Goal: Information Seeking & Learning: Learn about a topic

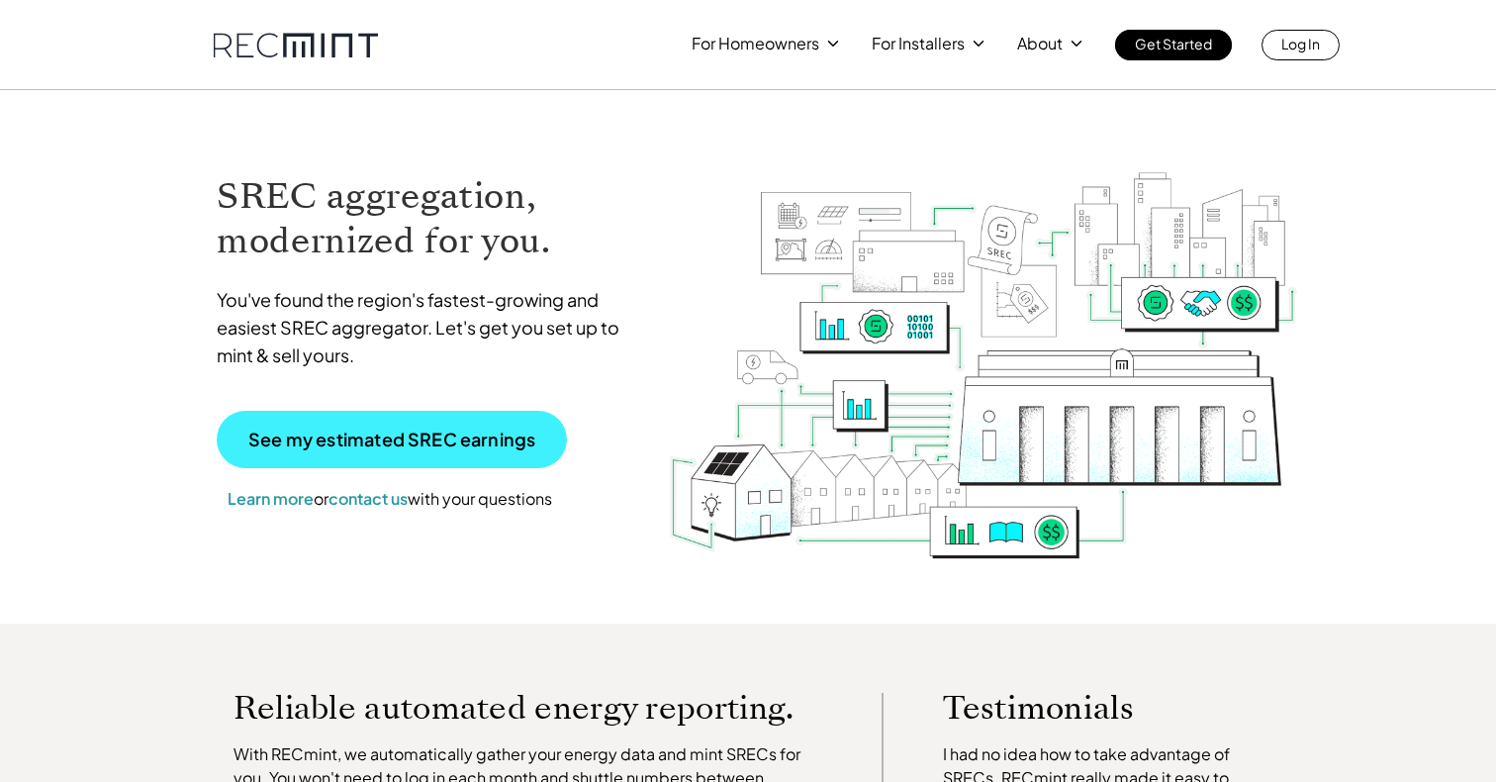
click at [352, 426] on link "See my estimated SREC earnings" at bounding box center [392, 439] width 350 height 57
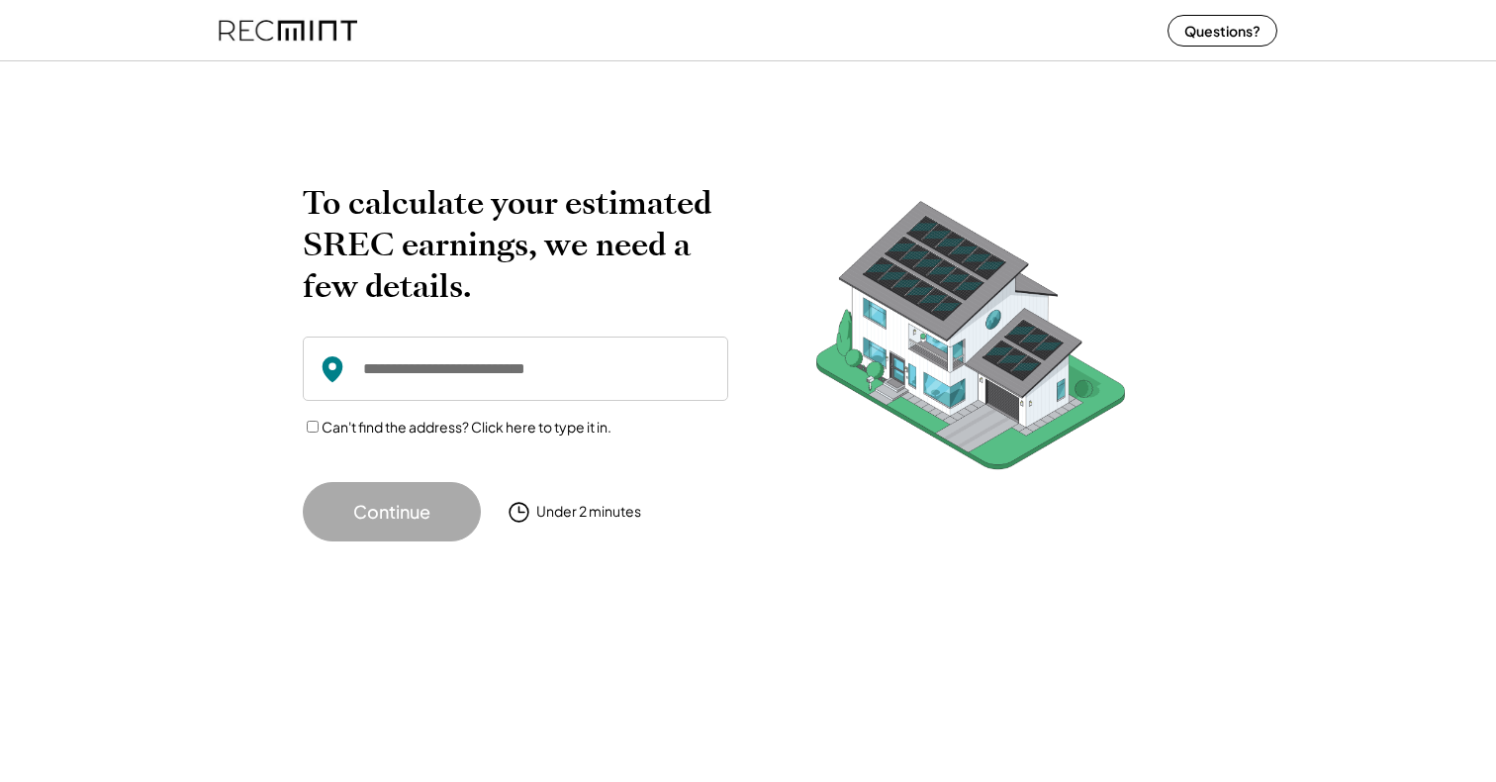
click at [407, 379] on input "input" at bounding box center [515, 368] width 425 height 64
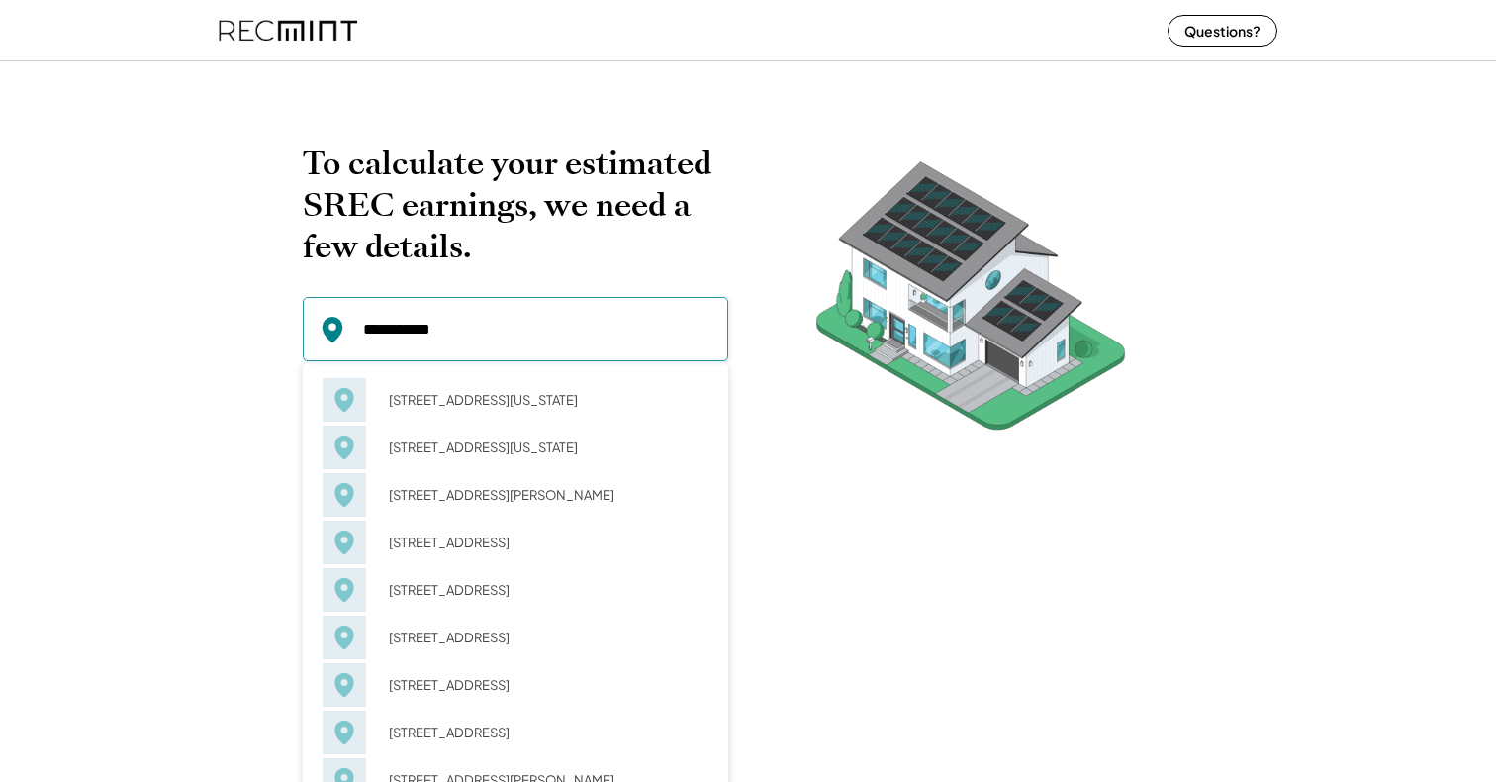
drag, startPoint x: 407, startPoint y: 379, endPoint x: 475, endPoint y: 452, distance: 100.1
click at [475, 452] on div "1115 Euclid St NW Washington, DC 20009" at bounding box center [542, 447] width 332 height 28
type input "**********"
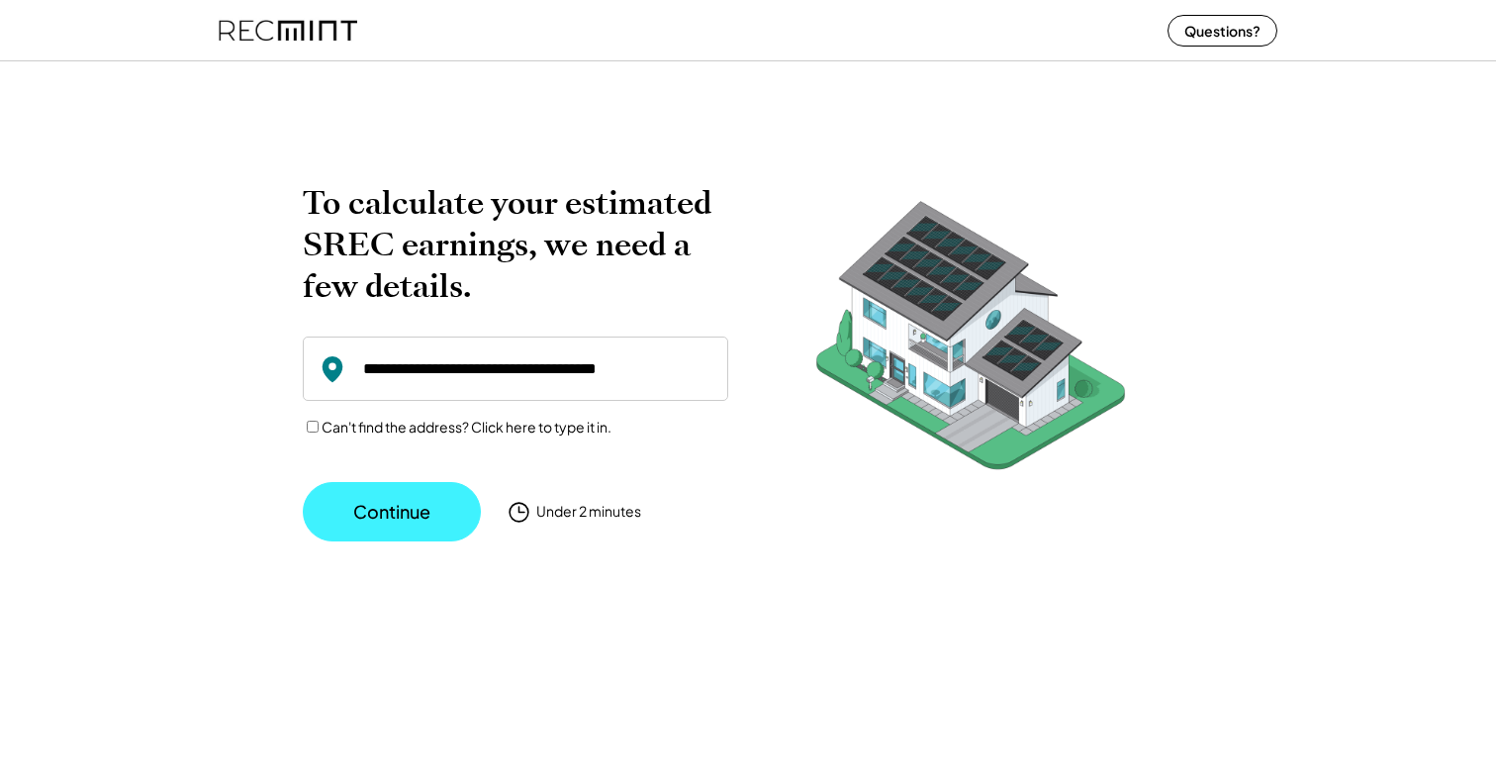
click at [401, 511] on button "Continue" at bounding box center [392, 511] width 178 height 59
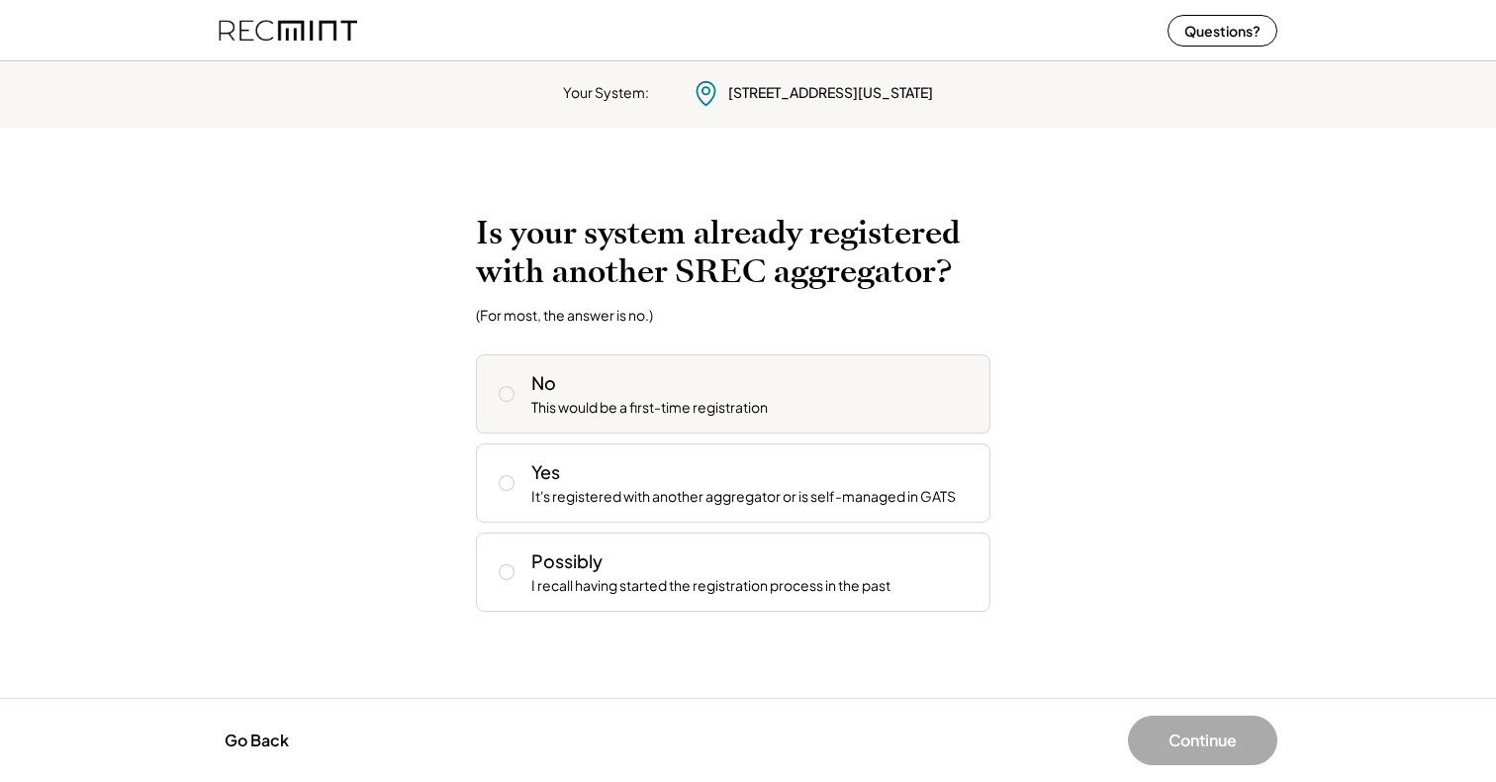
click at [685, 395] on div "No This would be a first-time registration" at bounding box center [752, 393] width 443 height 47
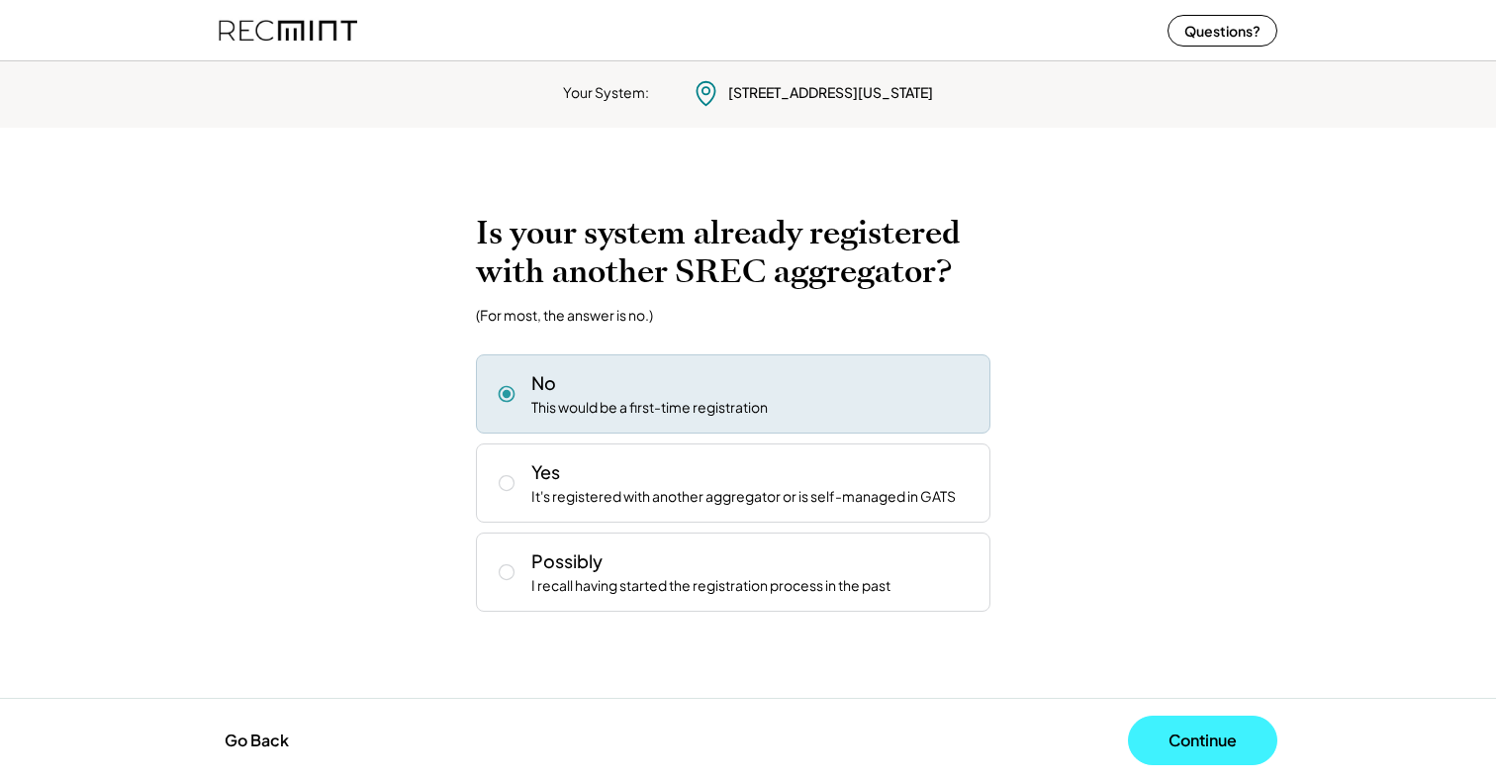
click at [1180, 743] on button "Continue" at bounding box center [1202, 739] width 149 height 49
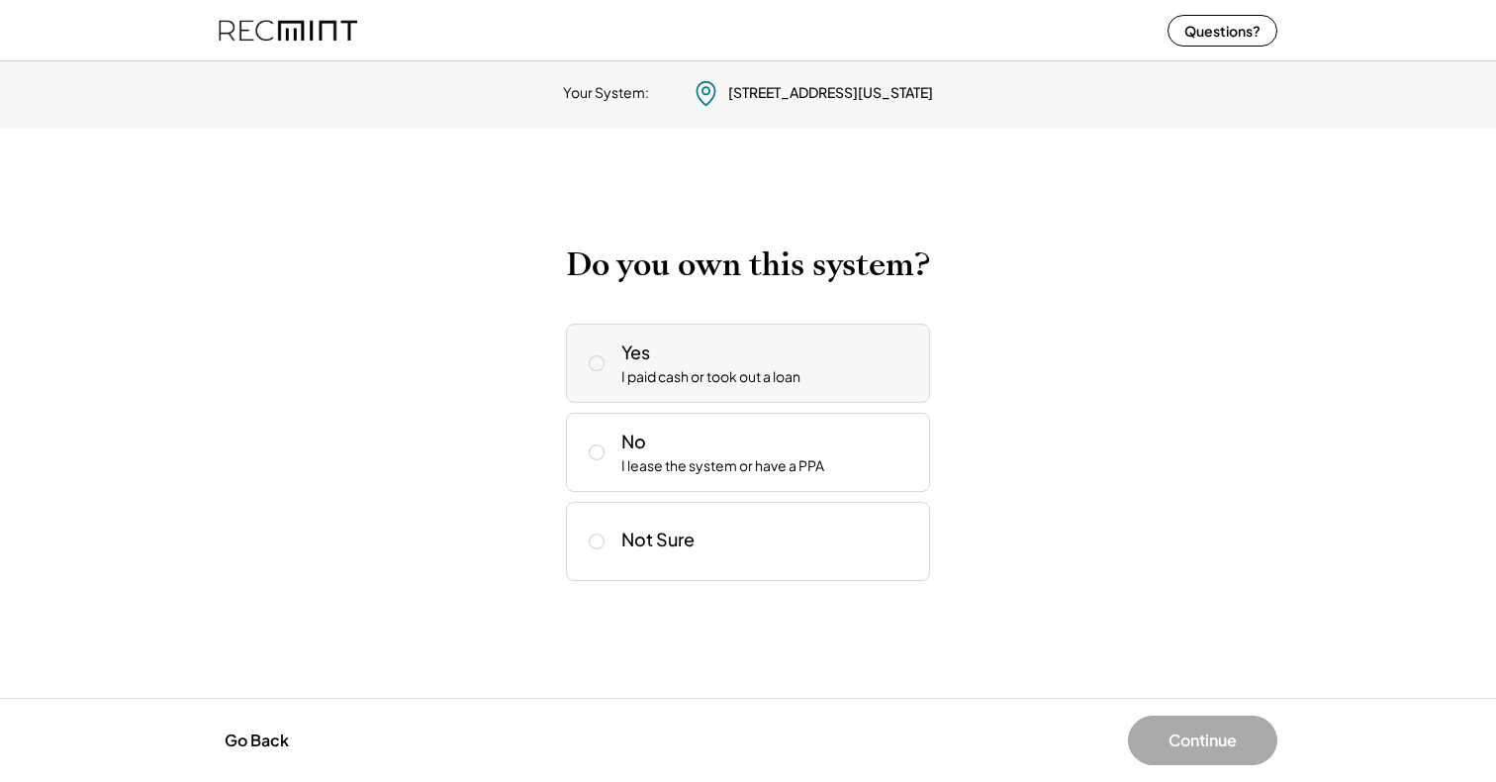
click at [788, 362] on div "Yes I paid cash or took out a loan" at bounding box center [767, 362] width 293 height 47
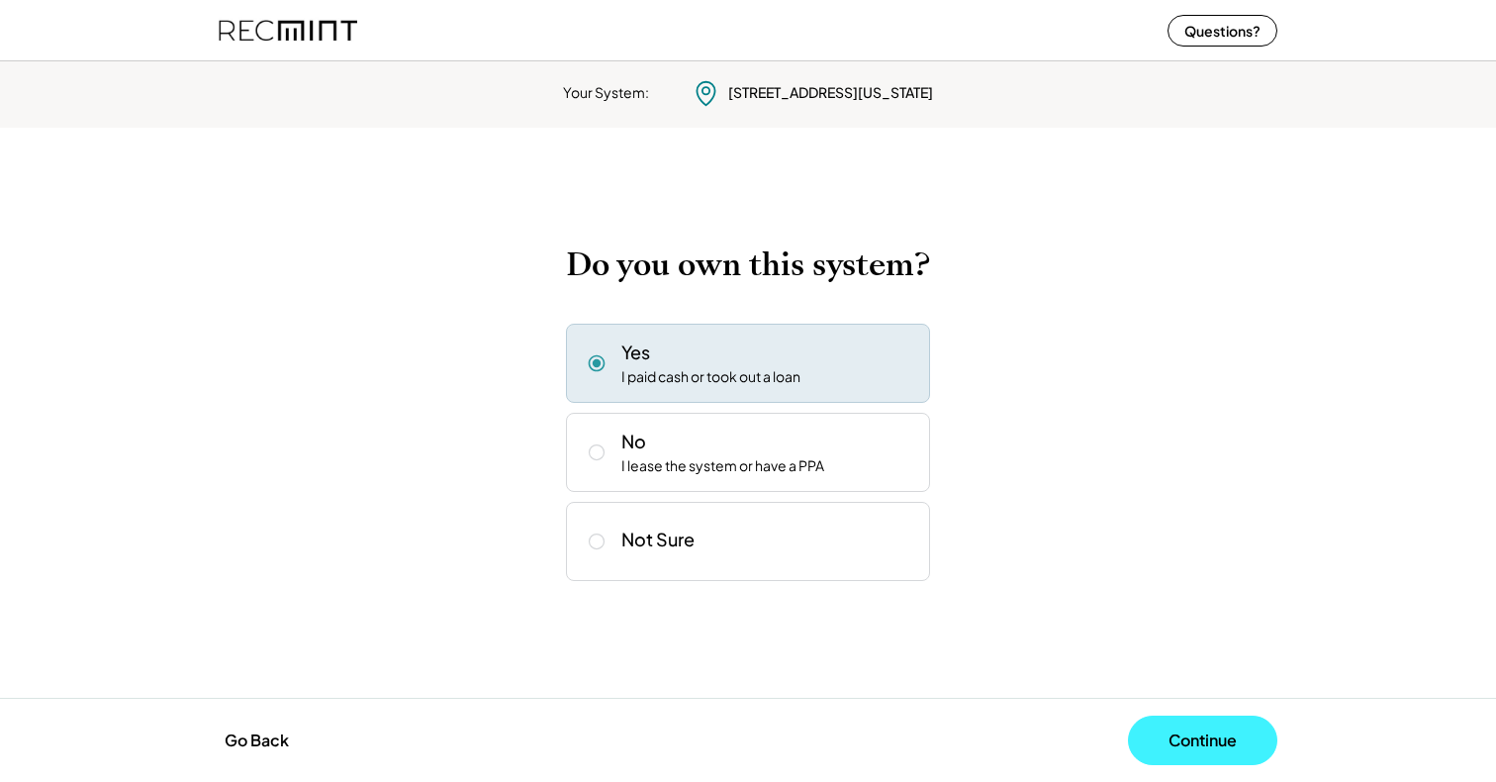
click at [1177, 730] on button "Continue" at bounding box center [1202, 739] width 149 height 49
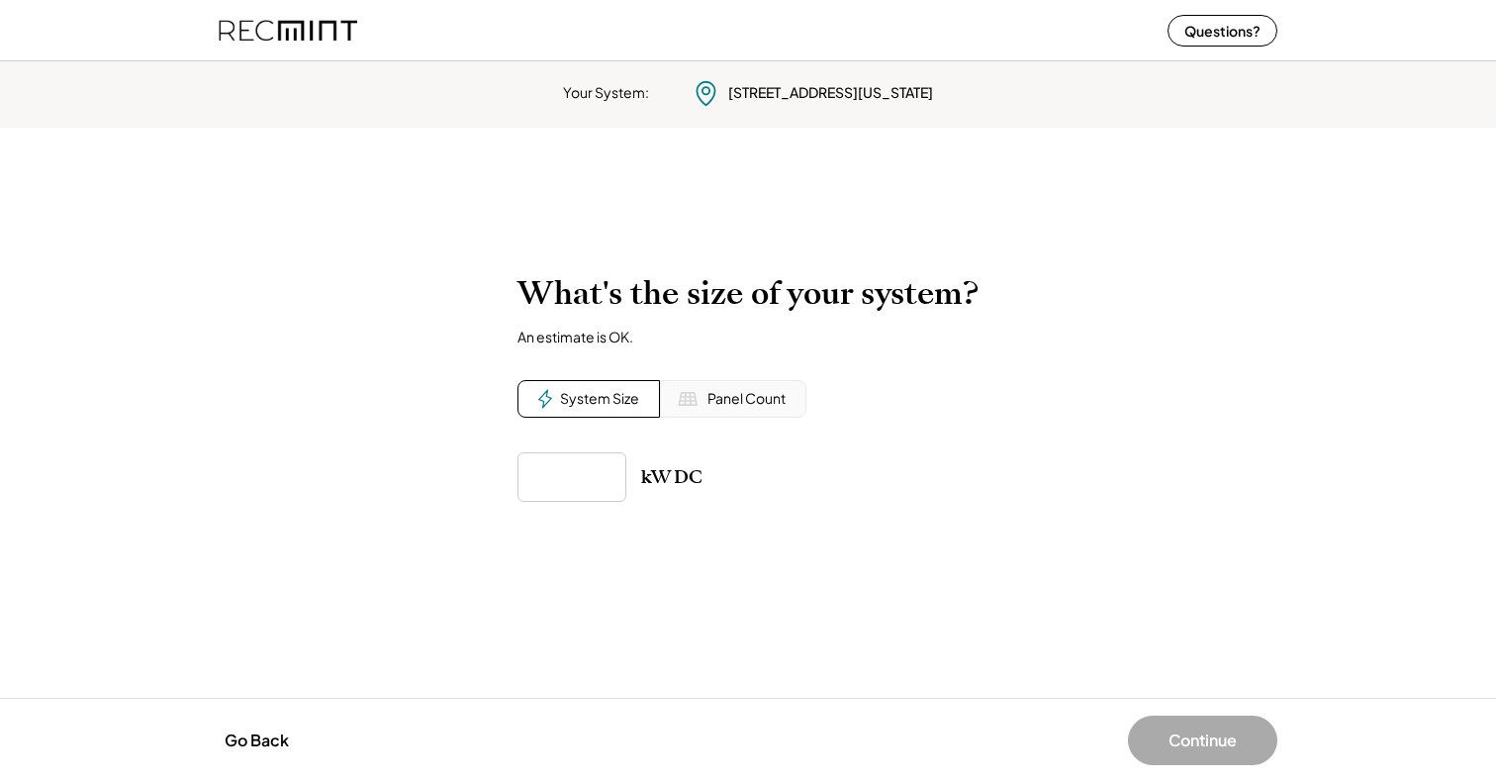
click at [589, 477] on input "input" at bounding box center [572, 476] width 109 height 49
type input "******"
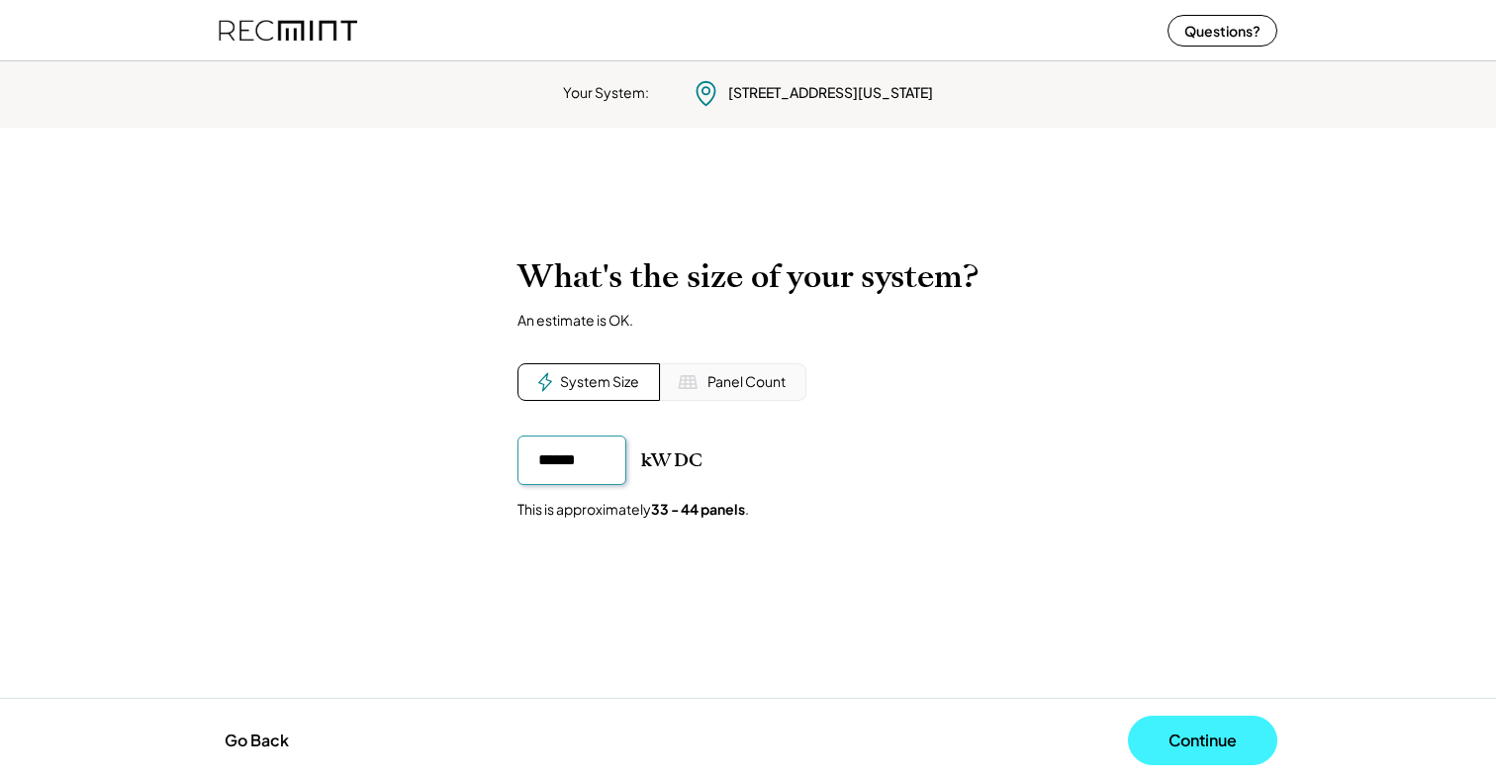
click at [1173, 732] on button "Continue" at bounding box center [1202, 739] width 149 height 49
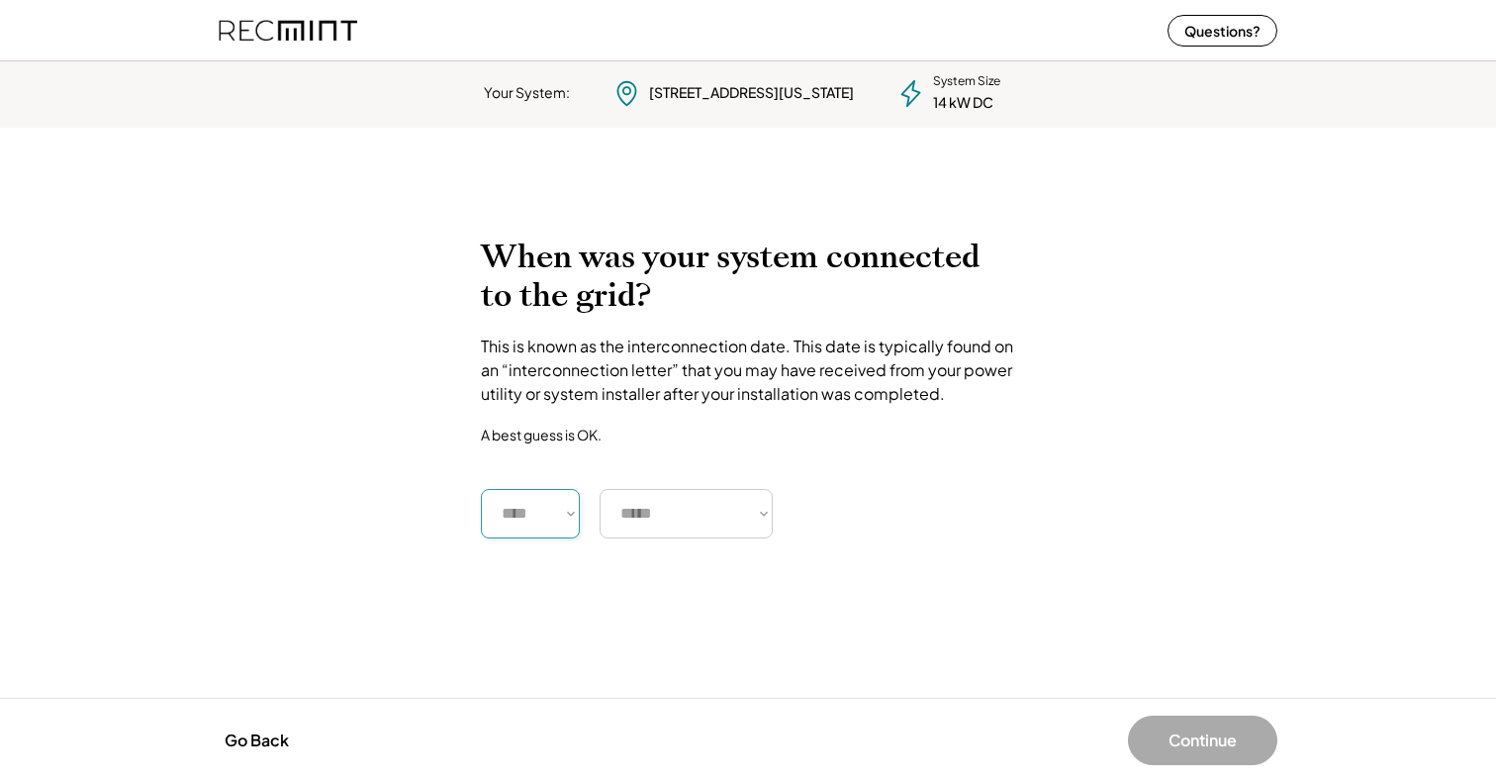
select select "****"
select select "********"
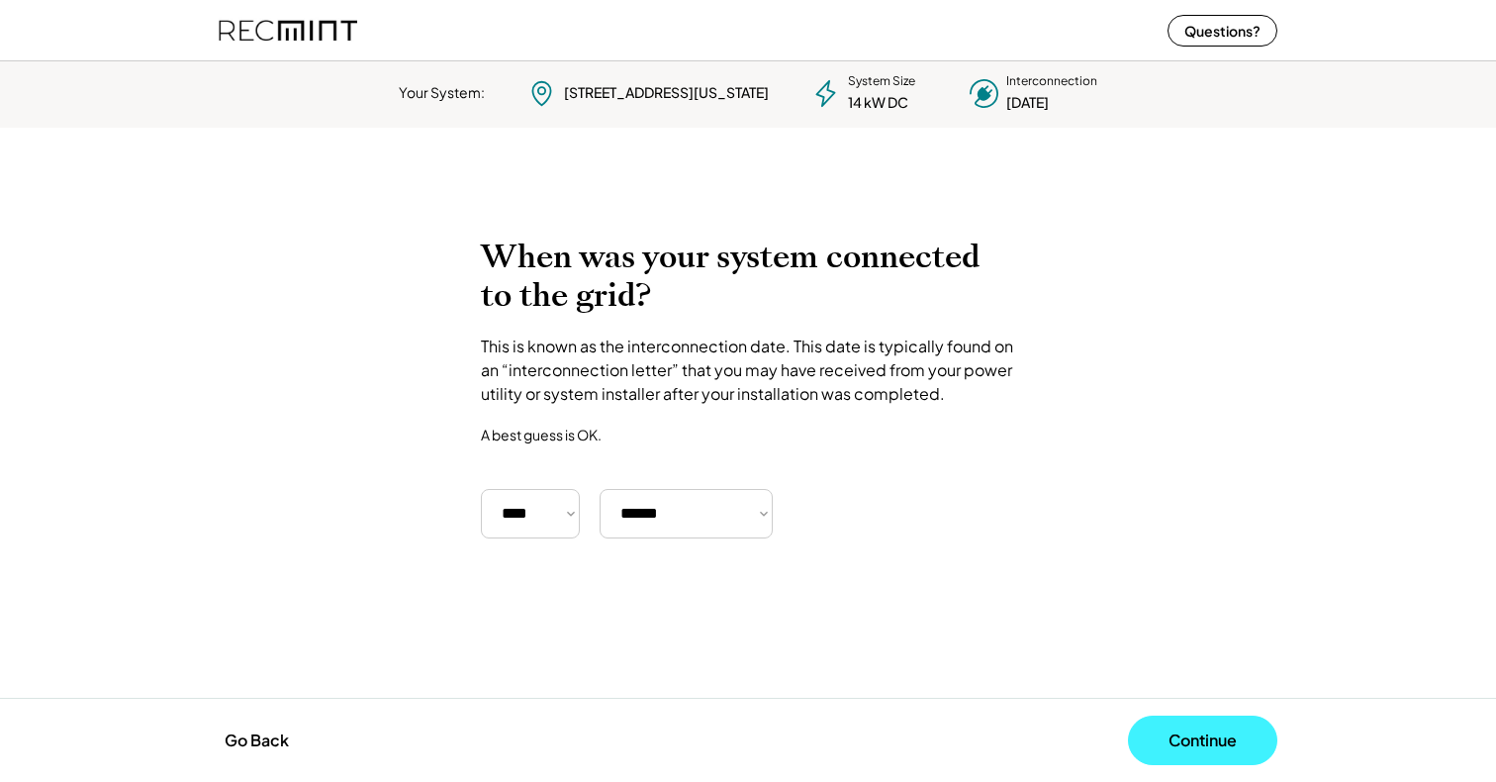
click at [1177, 733] on button "Continue" at bounding box center [1202, 739] width 149 height 49
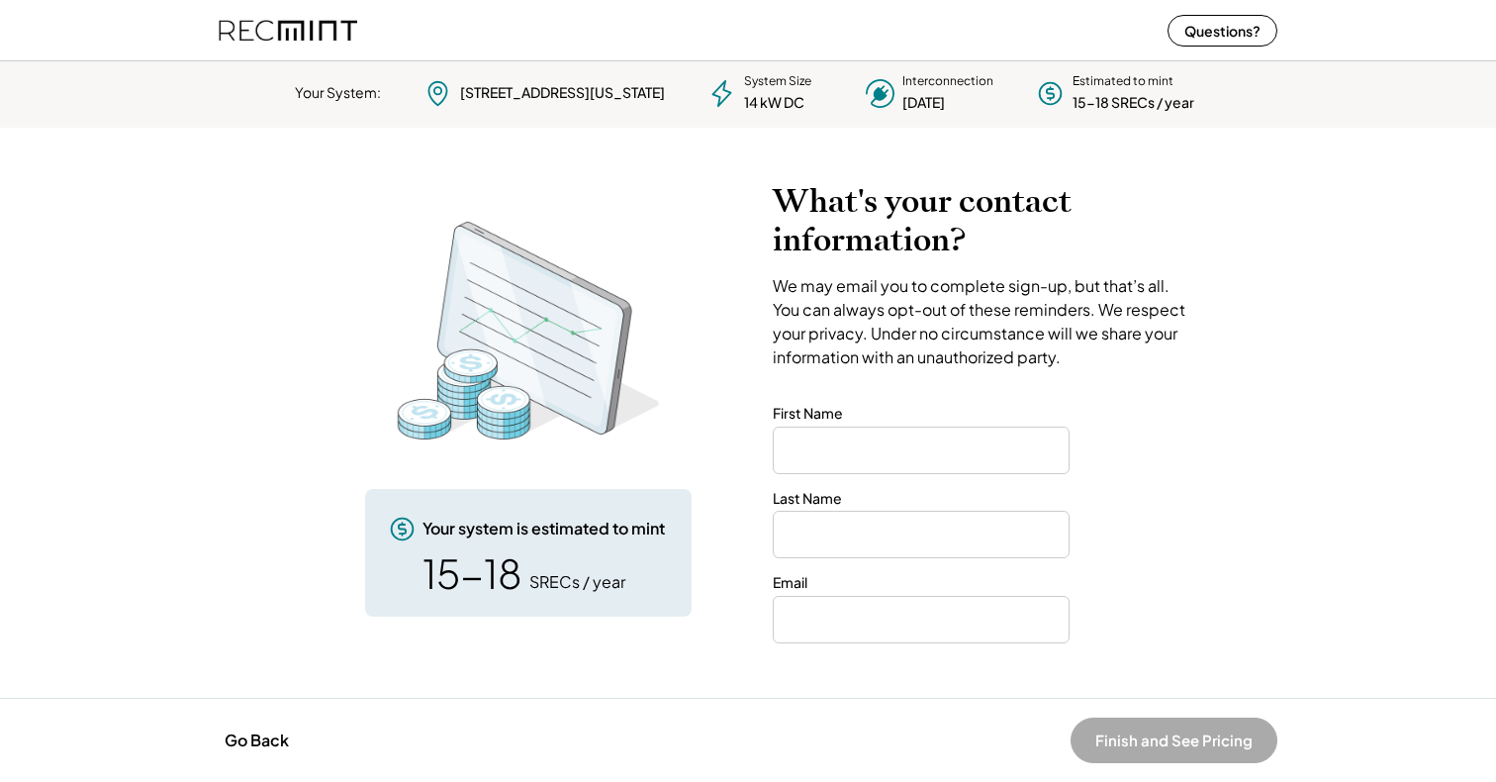
click at [333, 30] on img at bounding box center [288, 30] width 139 height 52
click at [244, 737] on button "Go Back" at bounding box center [257, 740] width 76 height 44
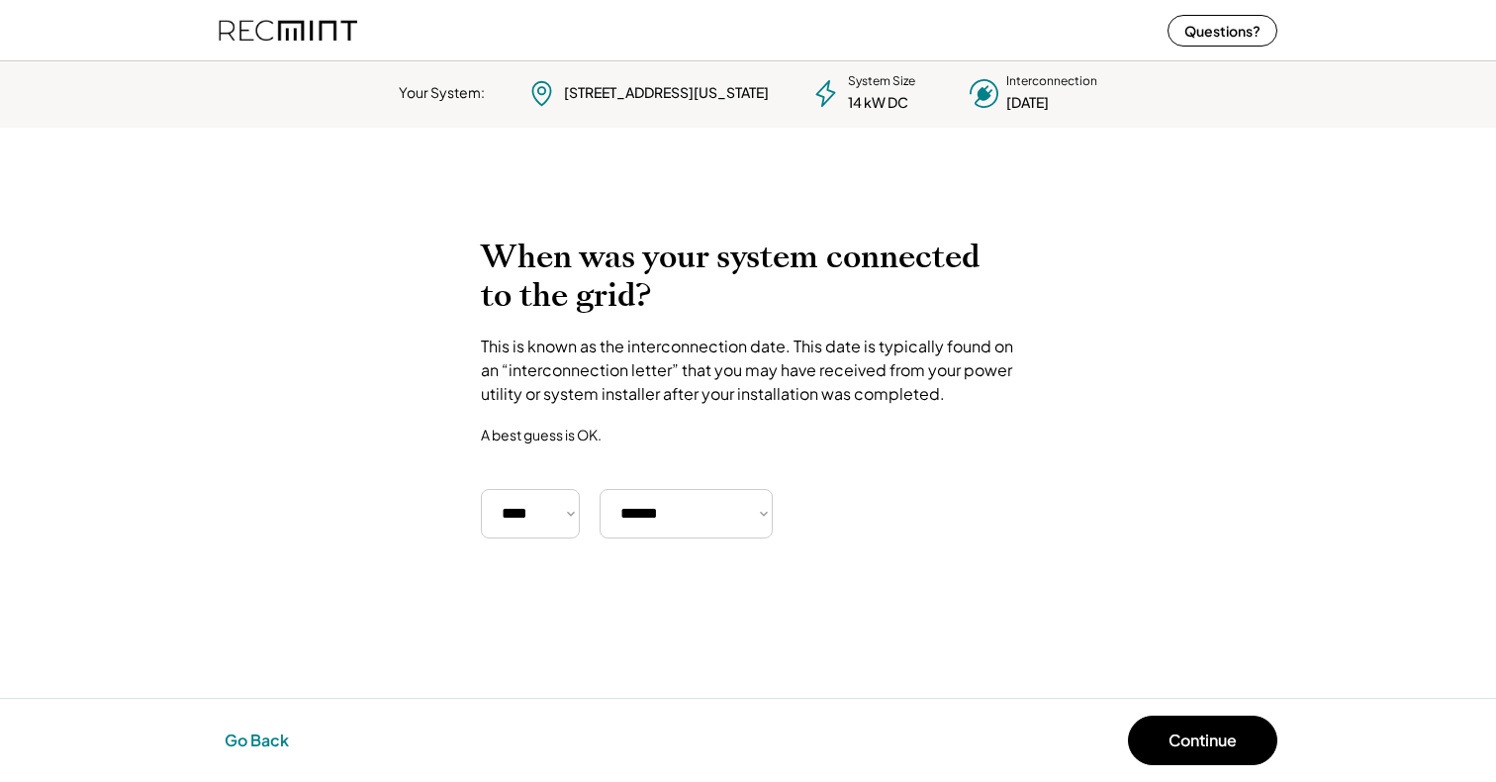
click at [241, 740] on button "Go Back" at bounding box center [257, 740] width 76 height 44
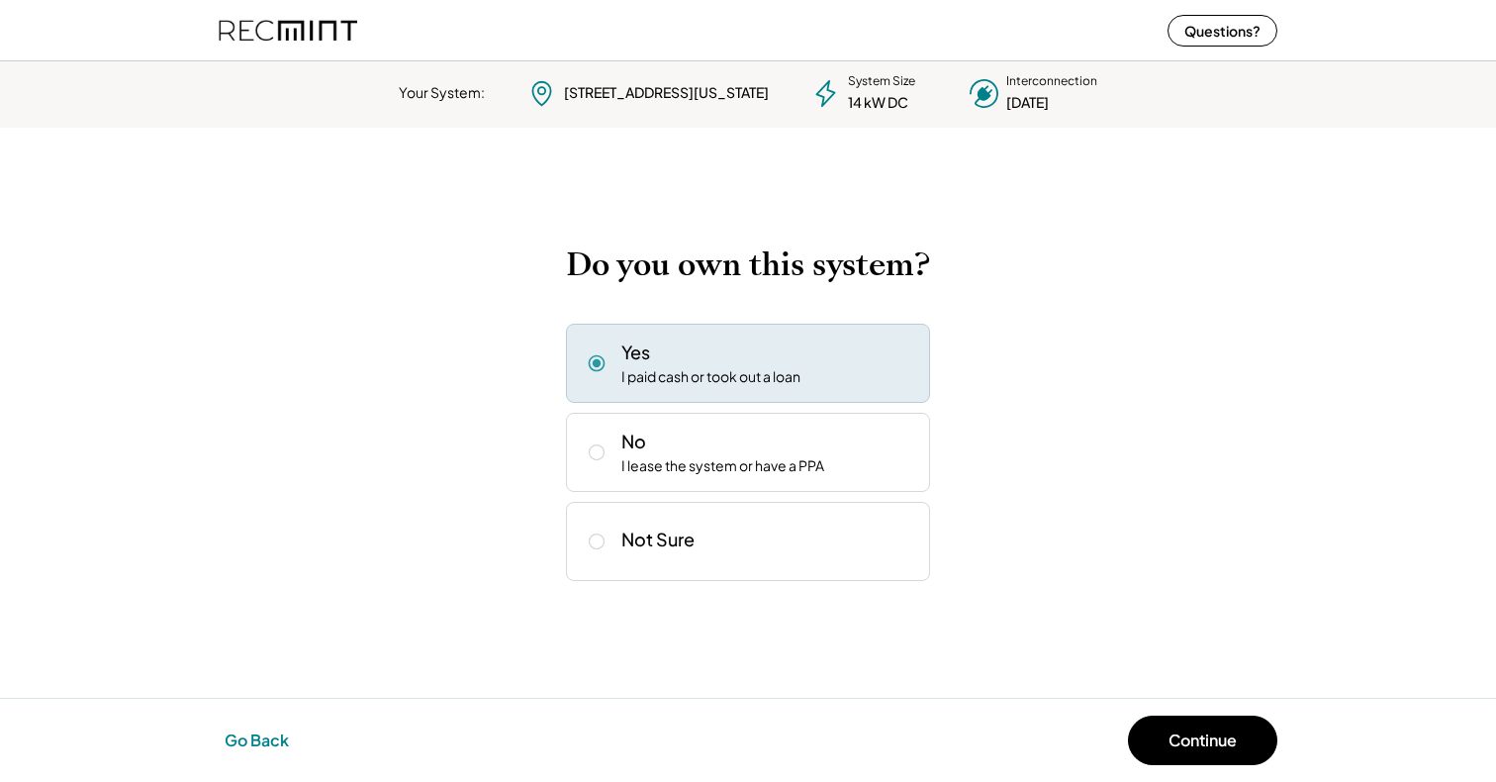
click at [241, 740] on button "Go Back" at bounding box center [257, 740] width 76 height 44
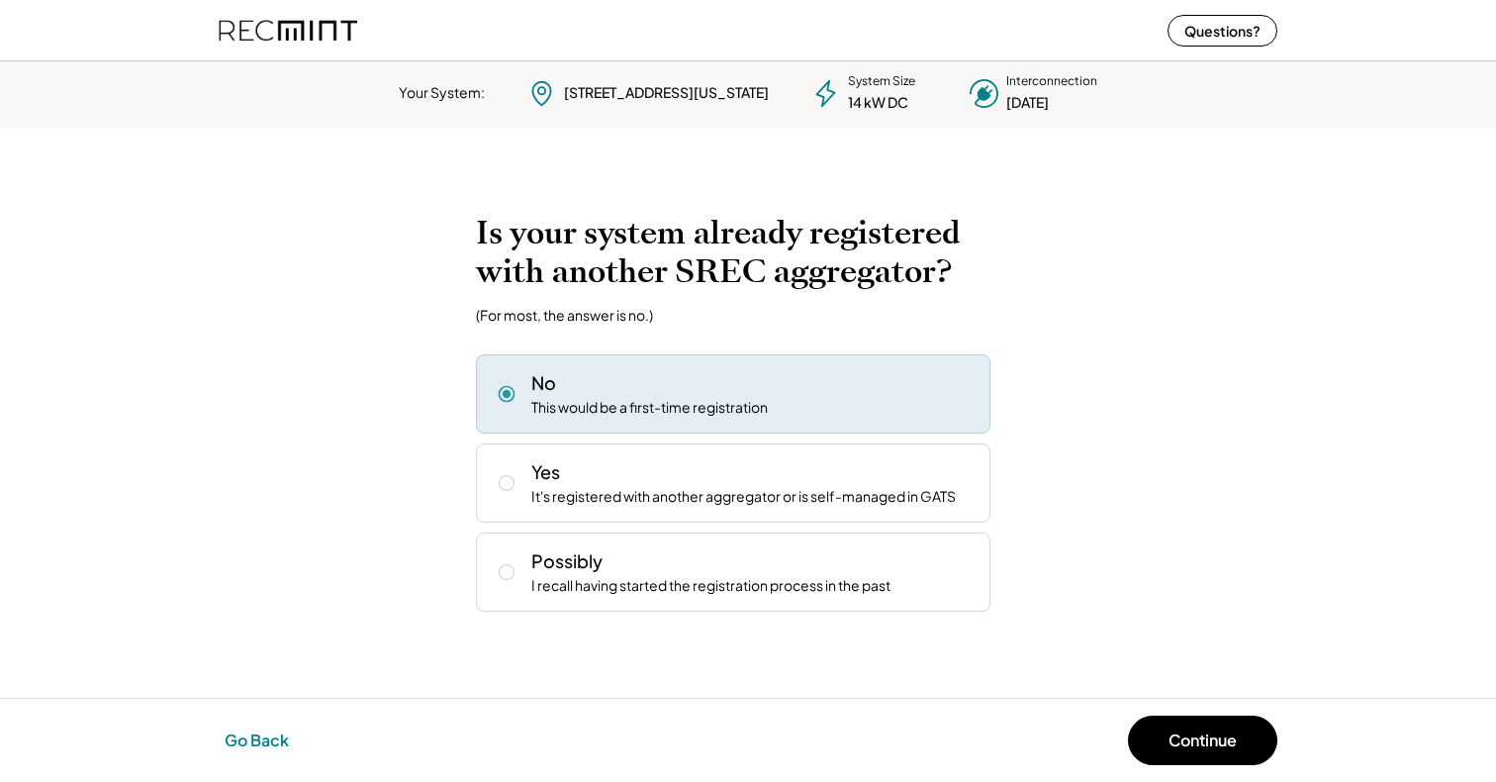
click at [241, 740] on button "Go Back" at bounding box center [257, 740] width 76 height 44
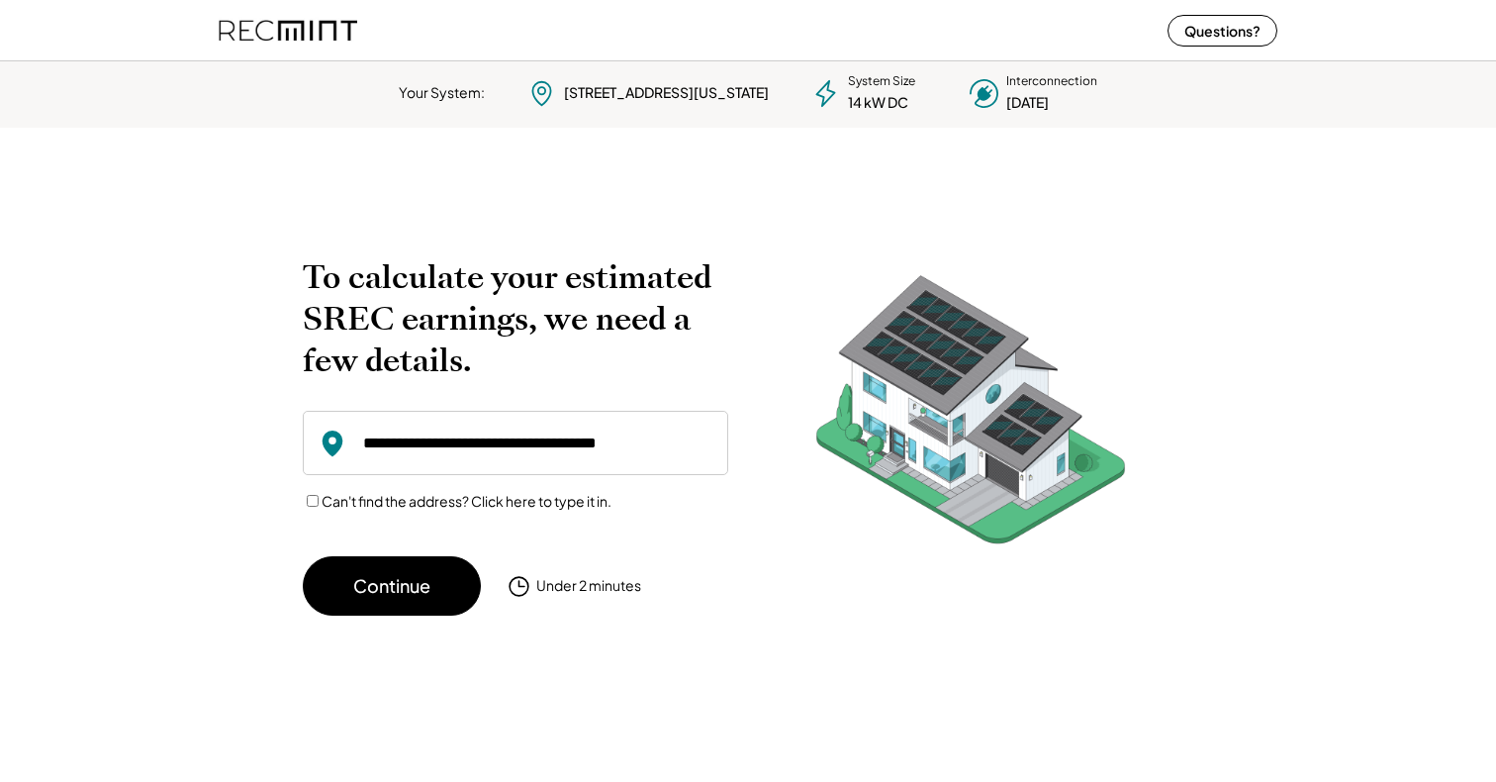
click at [241, 740] on div "Your System: 1115 Euclid St NW Washington, DC 20009 System Size 14 kW DC Interc…" at bounding box center [748, 417] width 1496 height 728
click at [1235, 39] on button "Questions?" at bounding box center [1223, 31] width 110 height 32
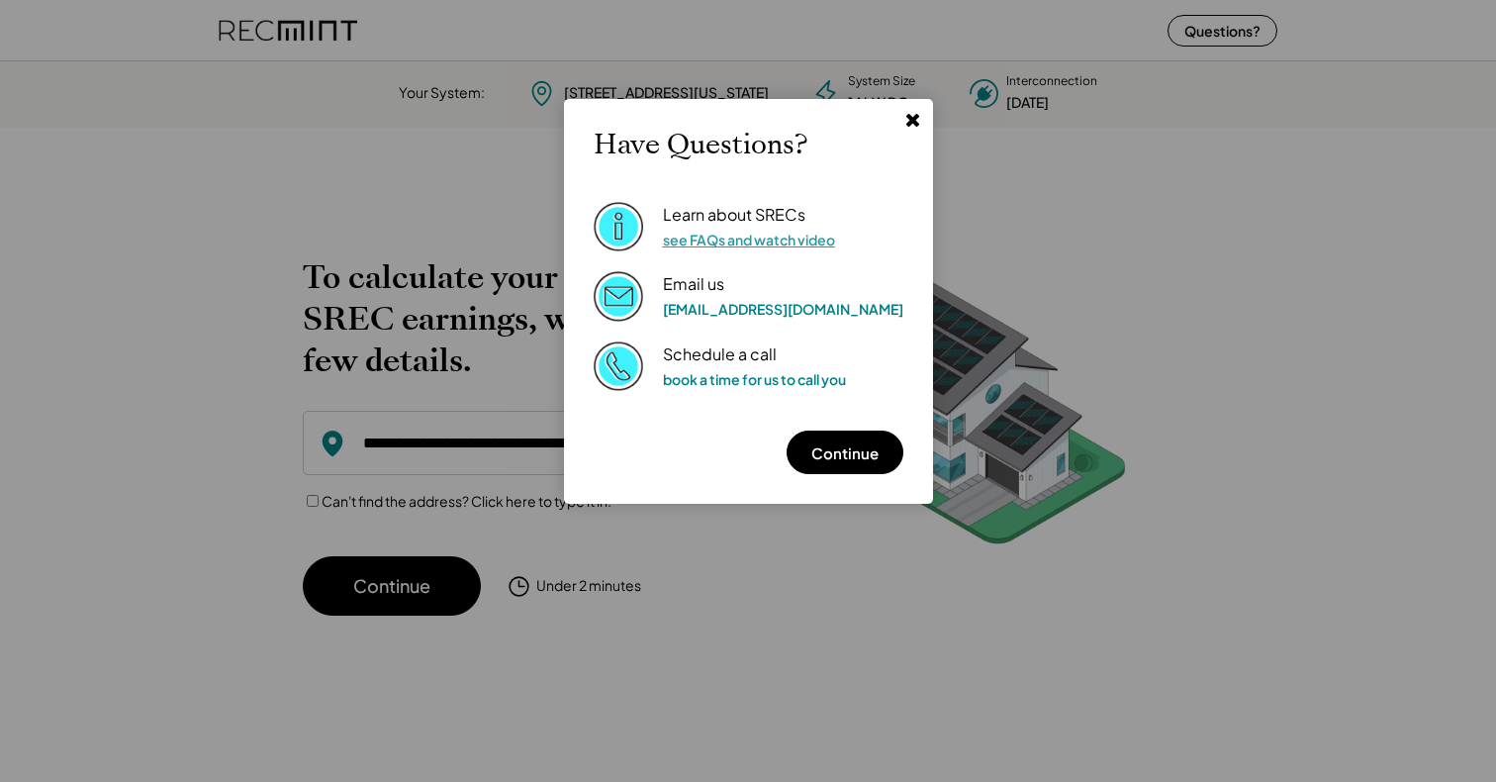
click at [801, 240] on link "see FAQs and watch video" at bounding box center [749, 240] width 172 height 18
click at [903, 121] on icon at bounding box center [912, 119] width 19 height 19
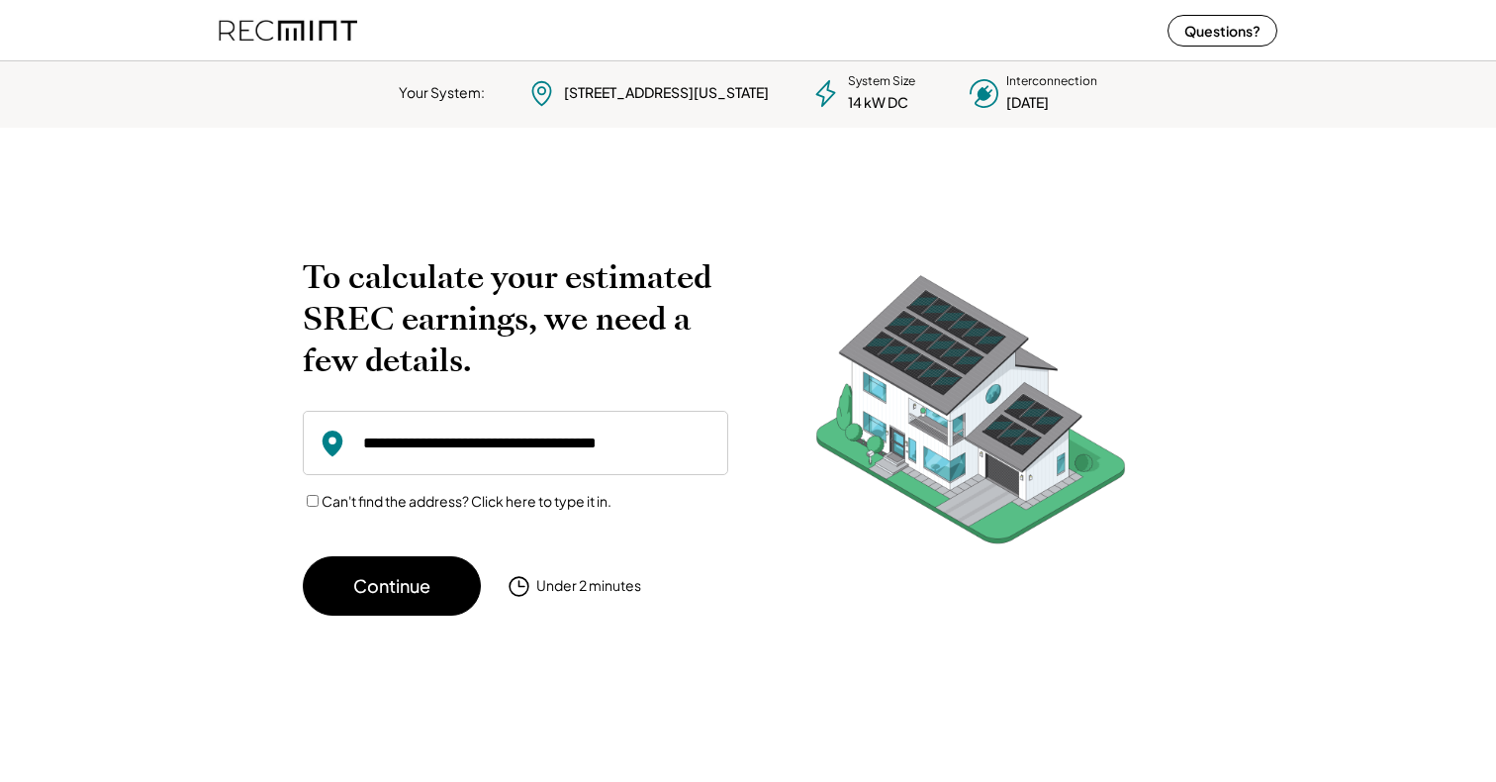
click at [238, 47] on img at bounding box center [288, 30] width 139 height 52
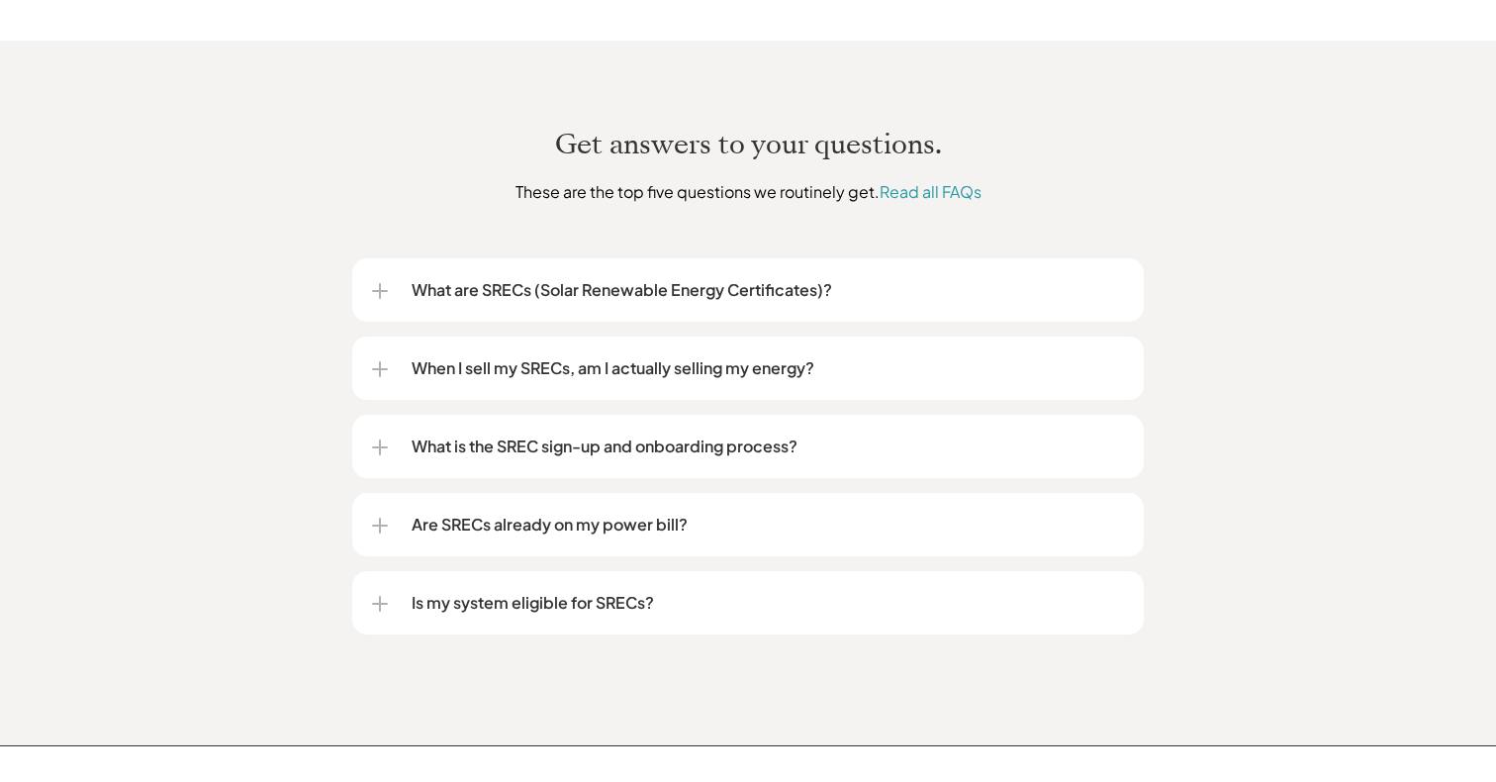
scroll to position [2406, 0]
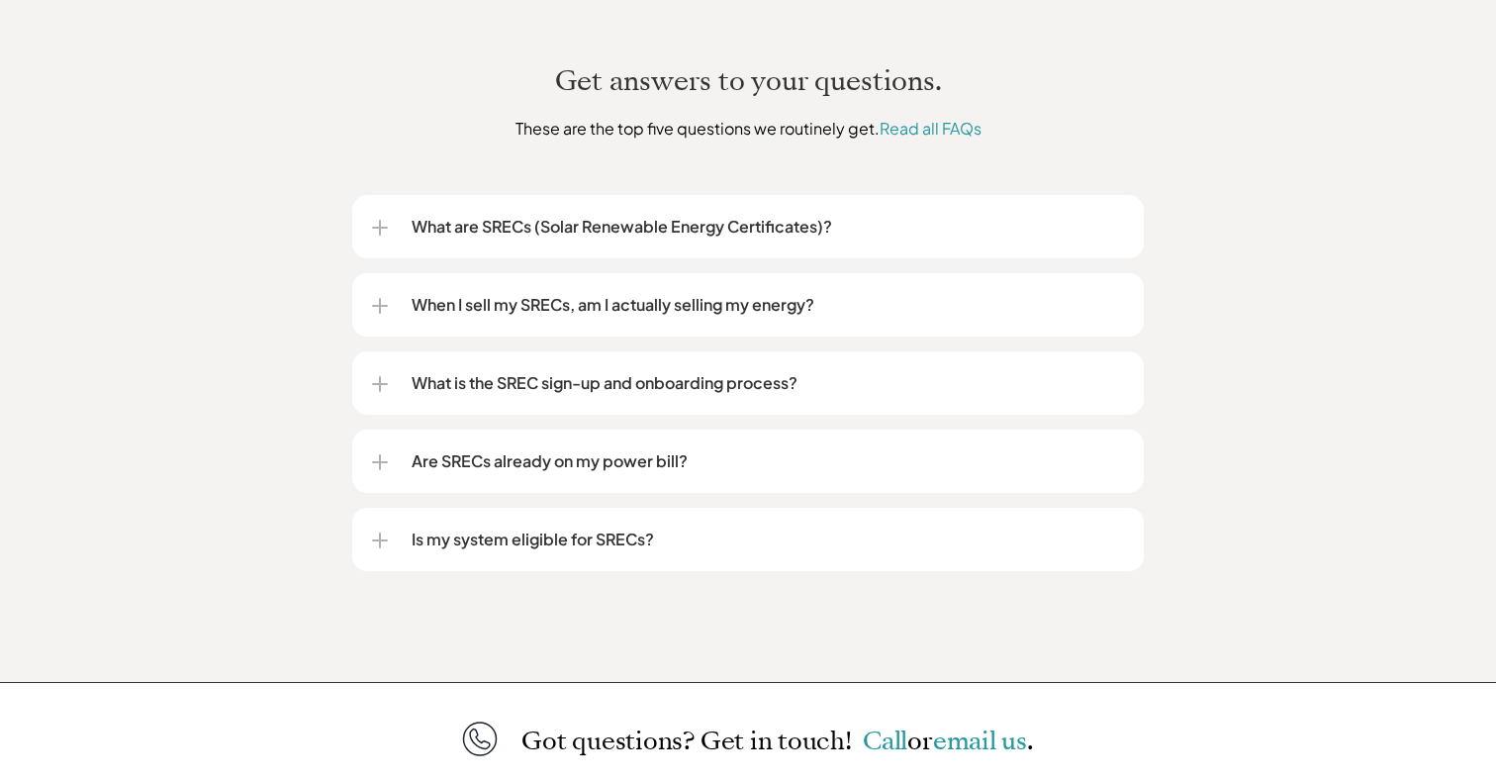
click at [524, 293] on p "When I sell my SRECs, am I actually selling my energy?" at bounding box center [768, 305] width 712 height 24
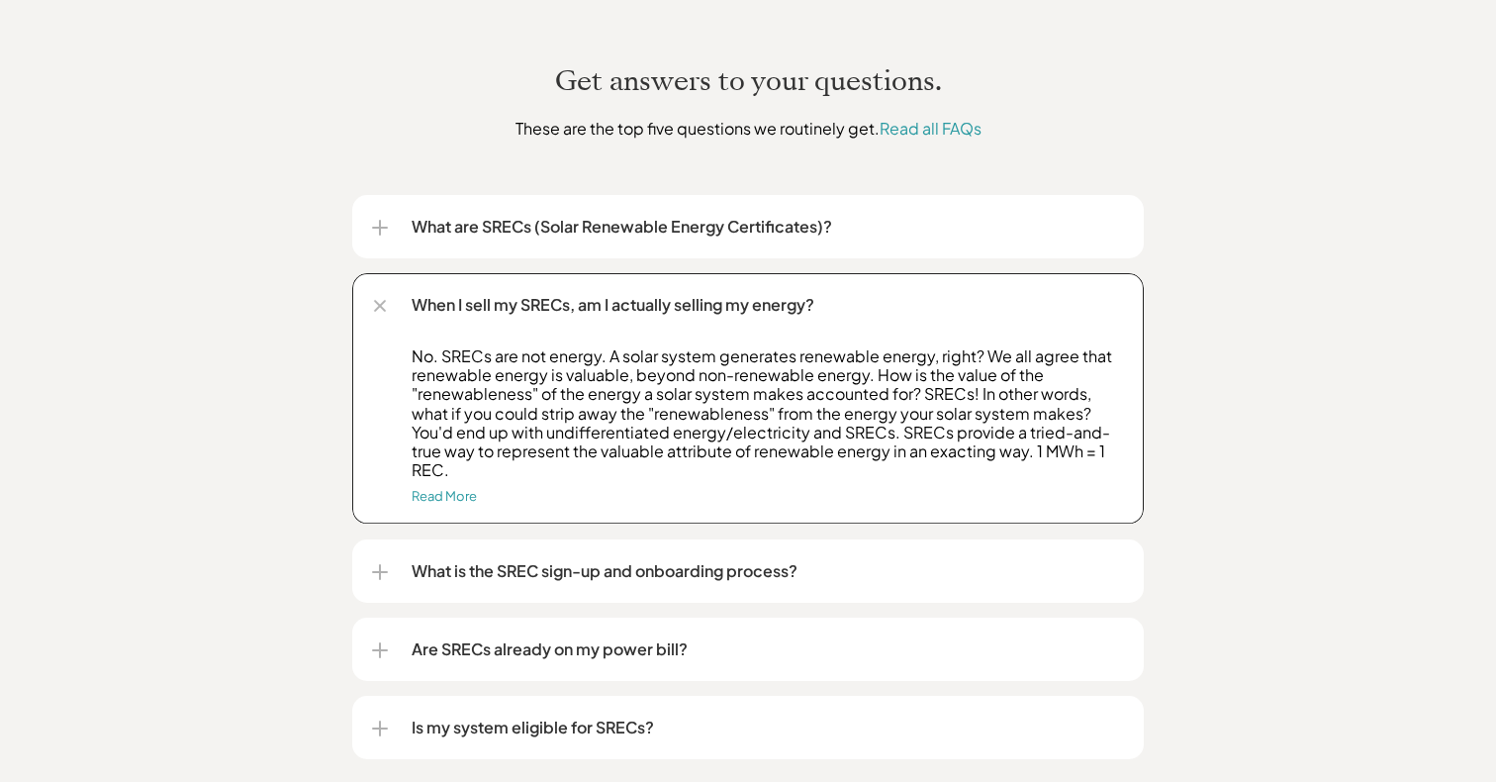
click at [524, 293] on p "When I sell my SRECs, am I actually selling my energy?" at bounding box center [768, 305] width 712 height 24
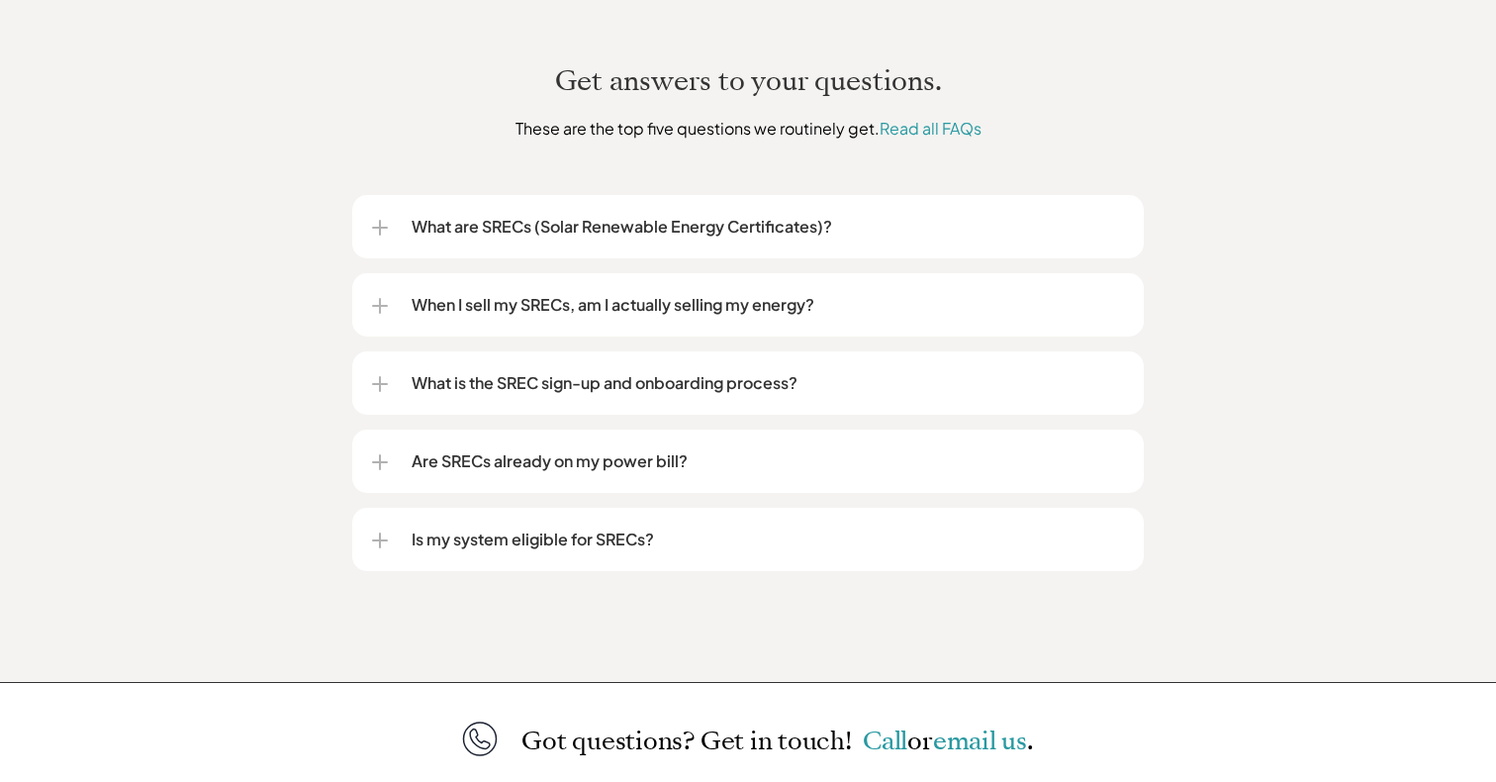
click at [532, 449] on p "Are SRECs already on my power bill?" at bounding box center [768, 461] width 712 height 24
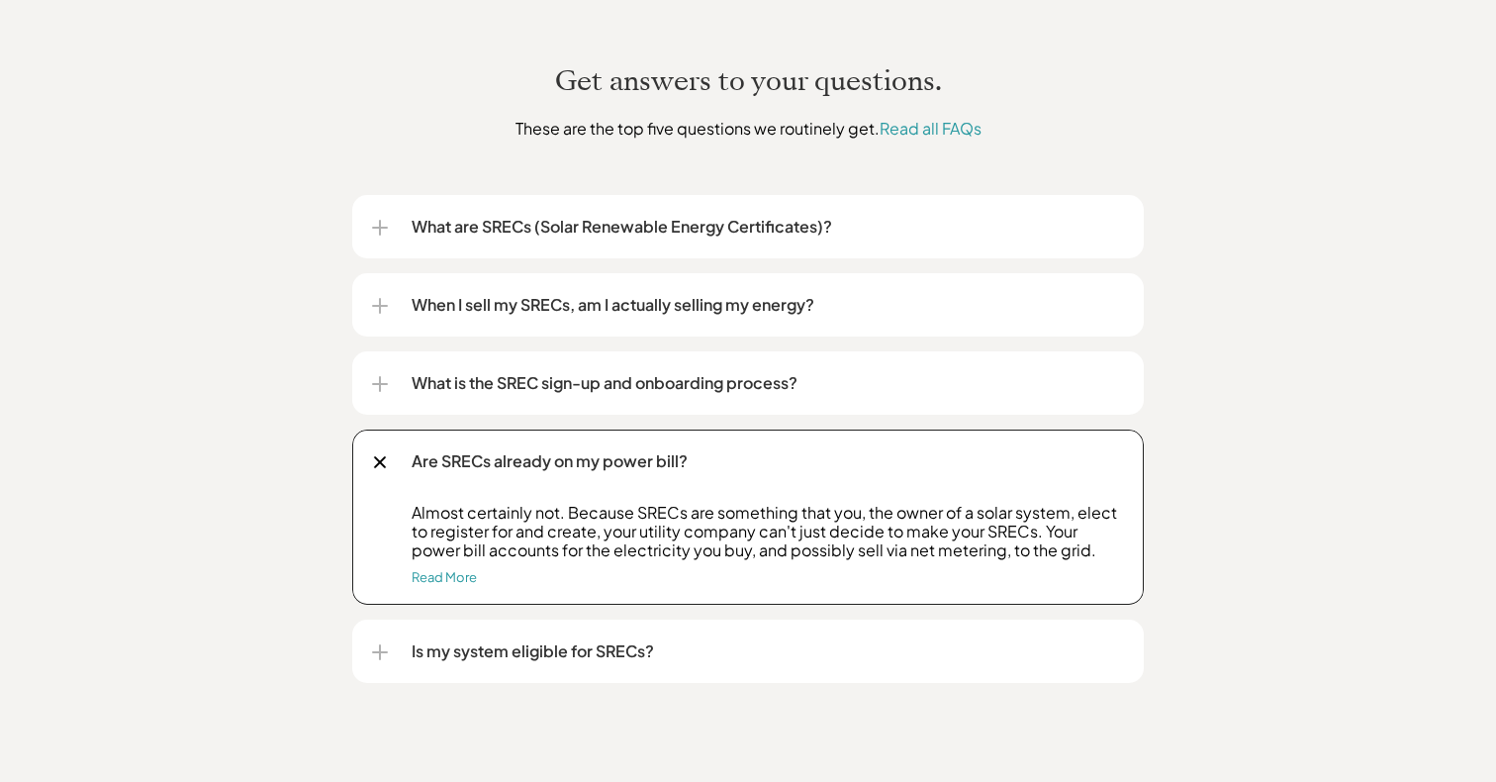
click at [532, 449] on p "Are SRECs already on my power bill?" at bounding box center [768, 461] width 712 height 24
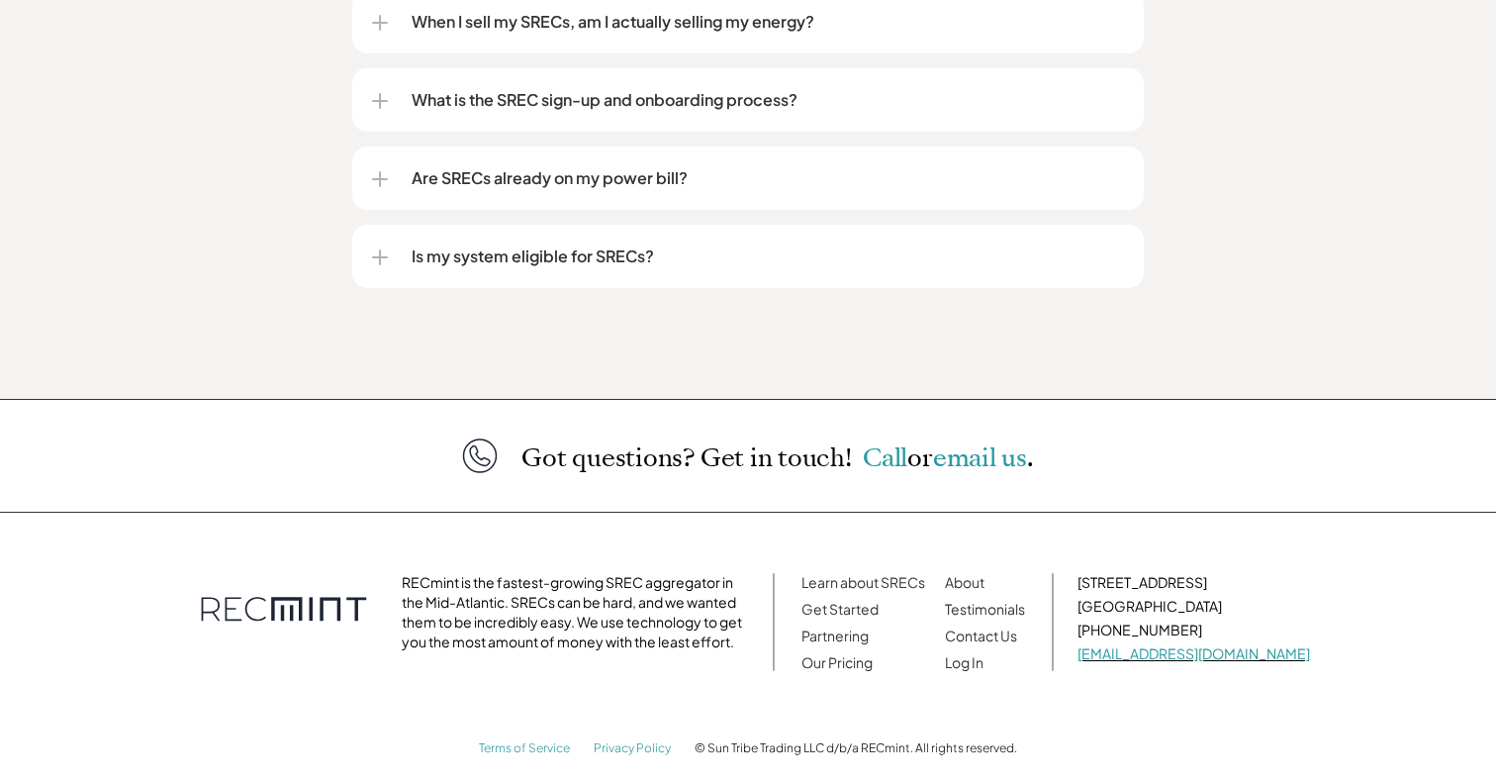
scroll to position [2688, 0]
click at [1007, 441] on span "email us" at bounding box center [980, 458] width 94 height 35
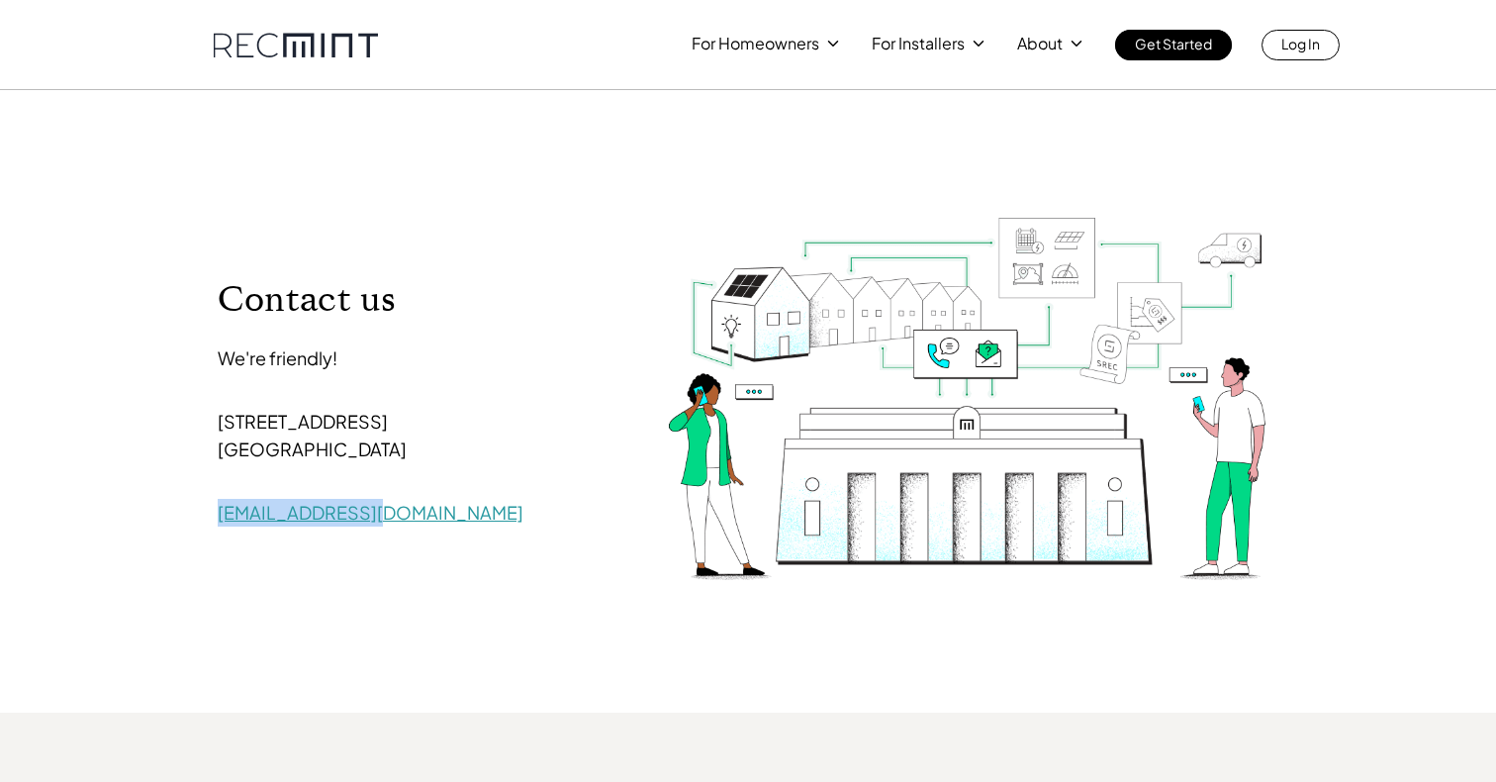
drag, startPoint x: 407, startPoint y: 509, endPoint x: 218, endPoint y: 507, distance: 189.0
click at [218, 507] on p "[EMAIL_ADDRESS][DOMAIN_NAME]" at bounding box center [412, 513] width 389 height 28
copy link "[EMAIL_ADDRESS][DOMAIN_NAME]"
